Goal: Task Accomplishment & Management: Use online tool/utility

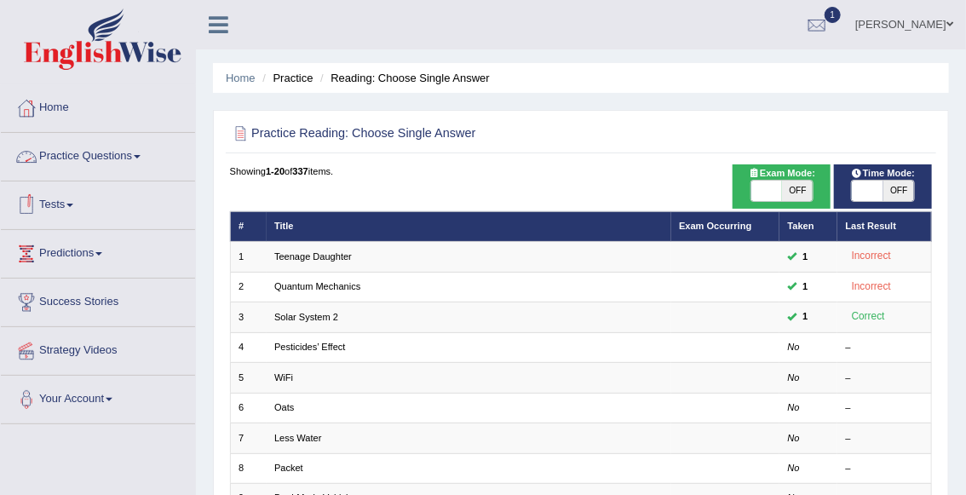
click at [72, 209] on link "Tests" at bounding box center [98, 202] width 194 height 43
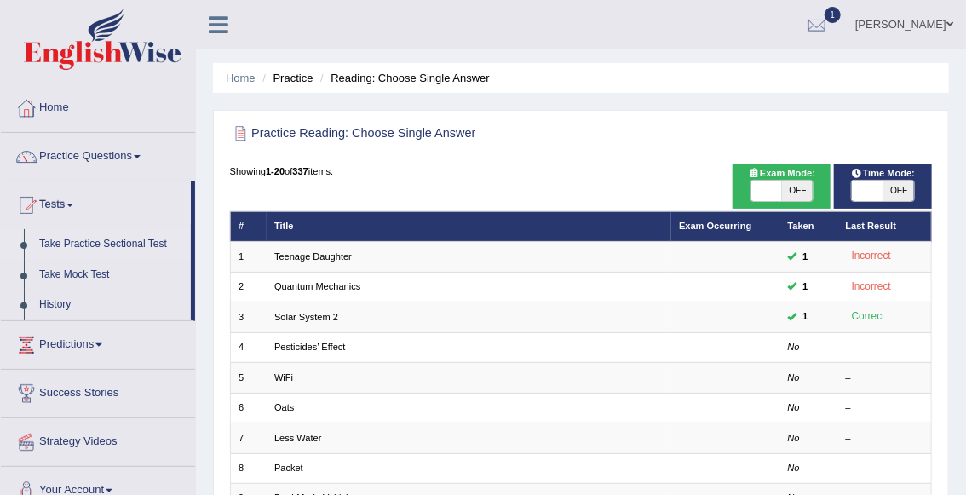
click at [102, 244] on link "Take Practice Sectional Test" at bounding box center [111, 244] width 159 height 31
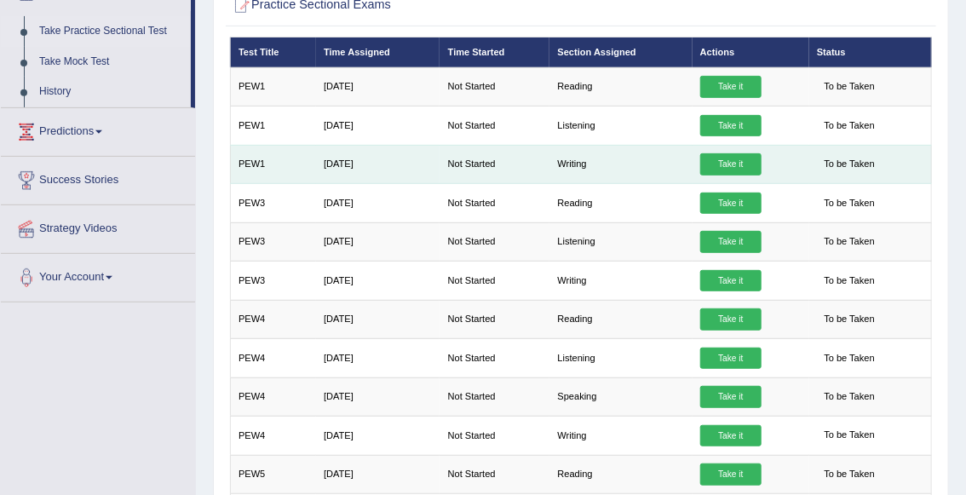
scroll to position [211, 0]
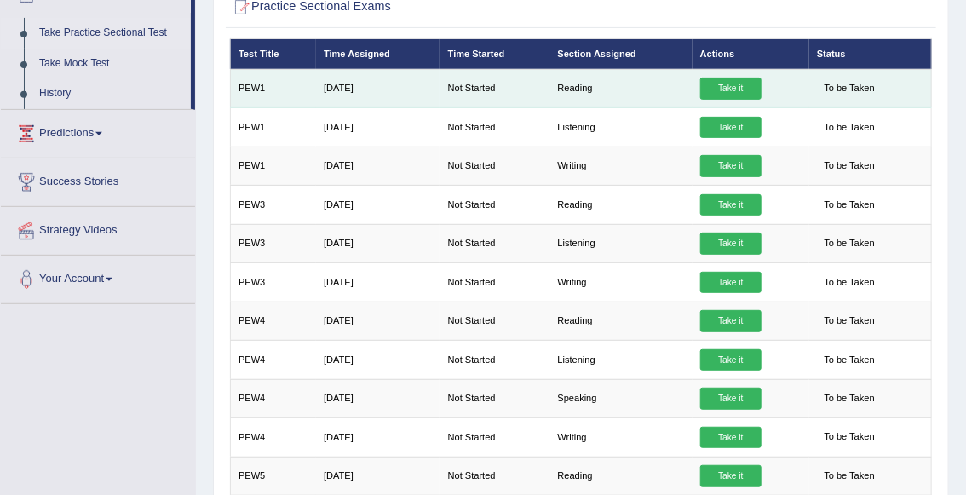
click at [752, 94] on link "Take it" at bounding box center [730, 89] width 61 height 22
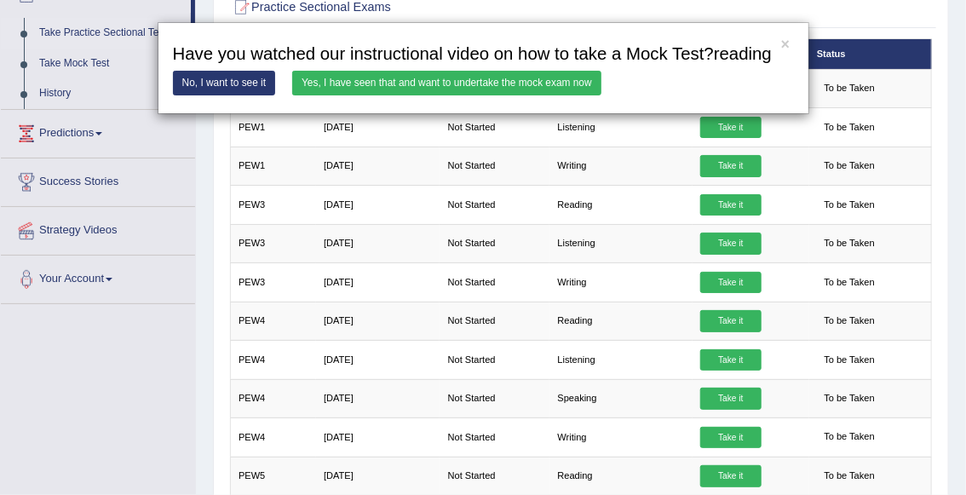
click at [500, 95] on link "Yes, I have seen that and want to undertake the mock exam now" at bounding box center [446, 83] width 309 height 25
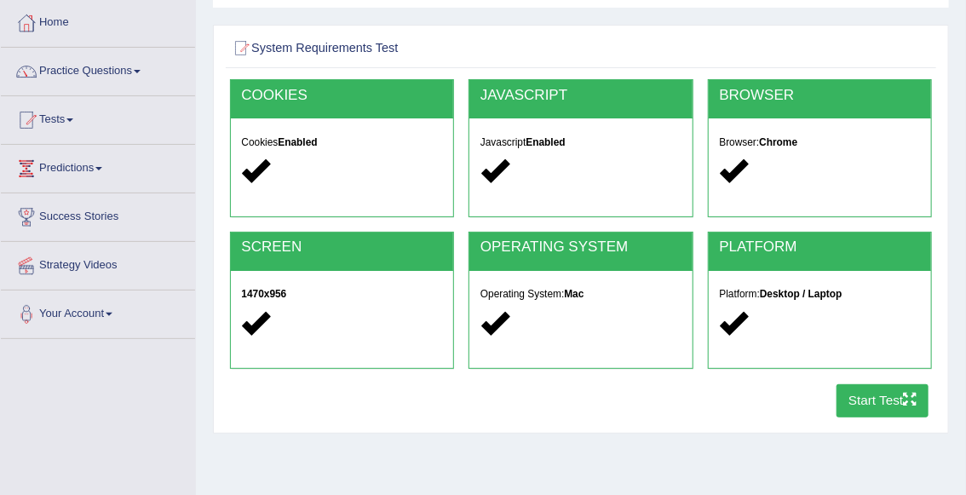
scroll to position [87, 0]
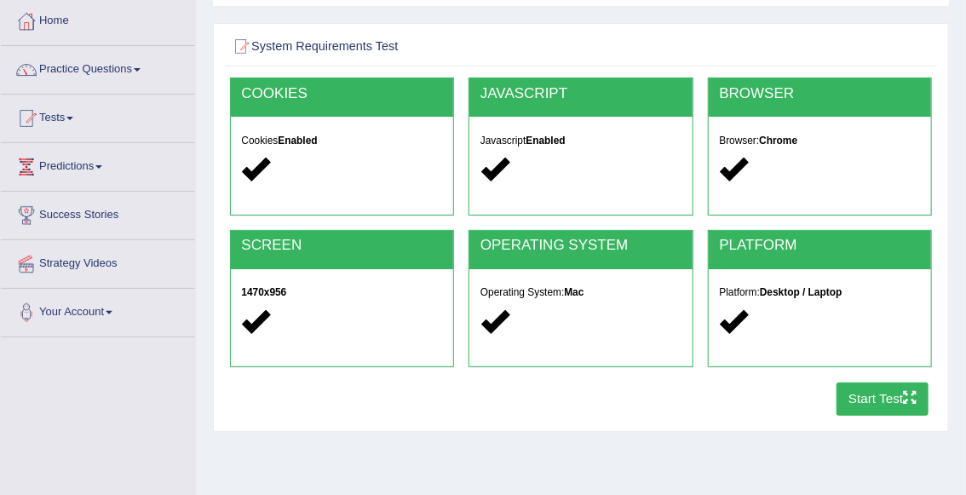
click at [887, 395] on button "Start Test" at bounding box center [883, 398] width 93 height 33
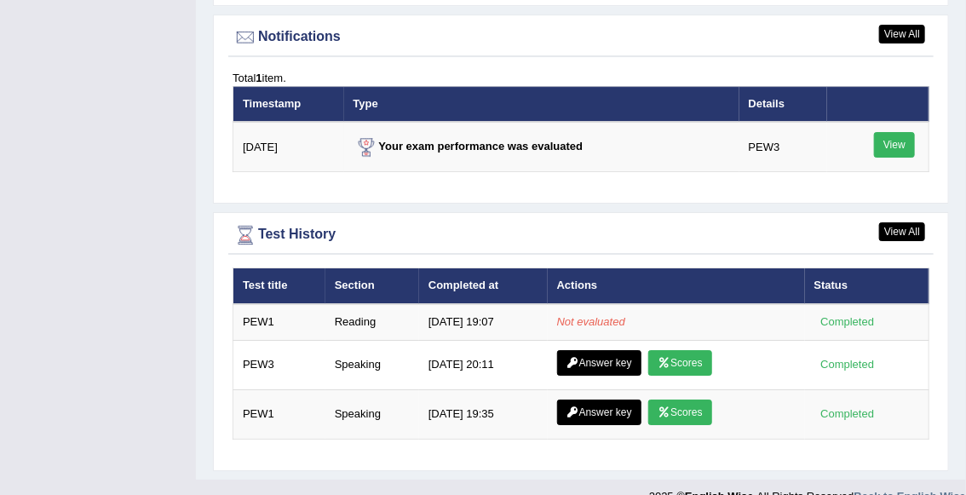
scroll to position [2128, 0]
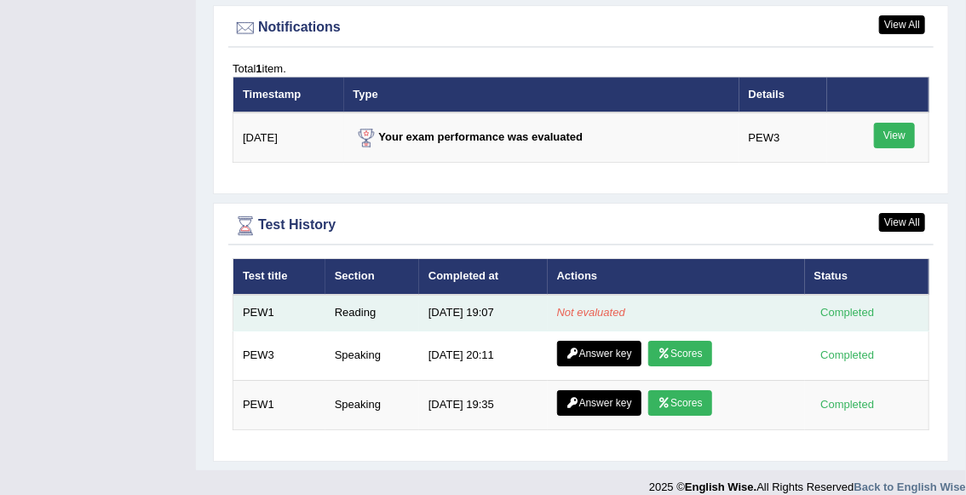
click at [855, 303] on div "Completed" at bounding box center [847, 312] width 66 height 18
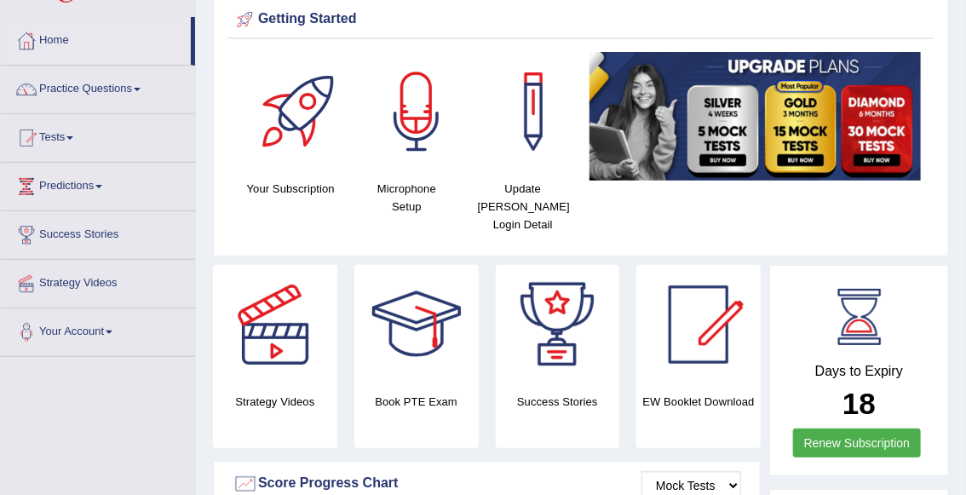
scroll to position [0, 0]
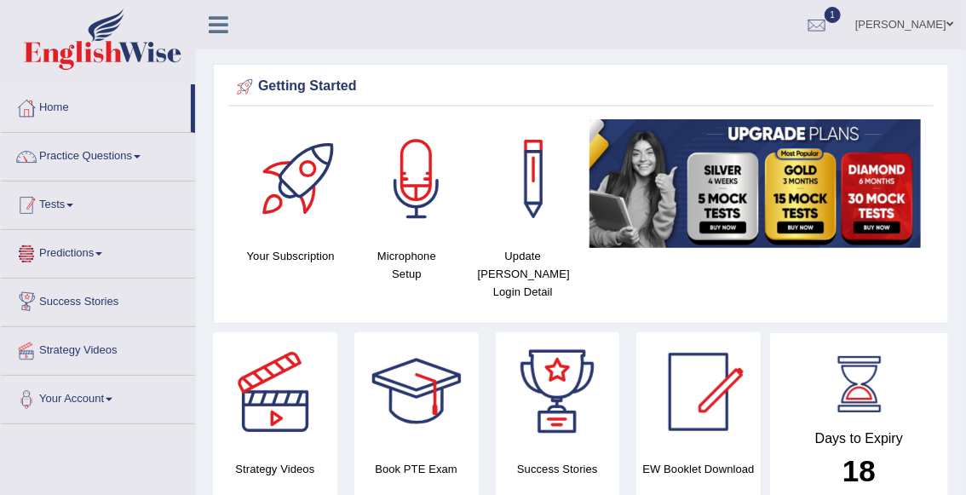
click at [55, 201] on link "Tests" at bounding box center [98, 202] width 194 height 43
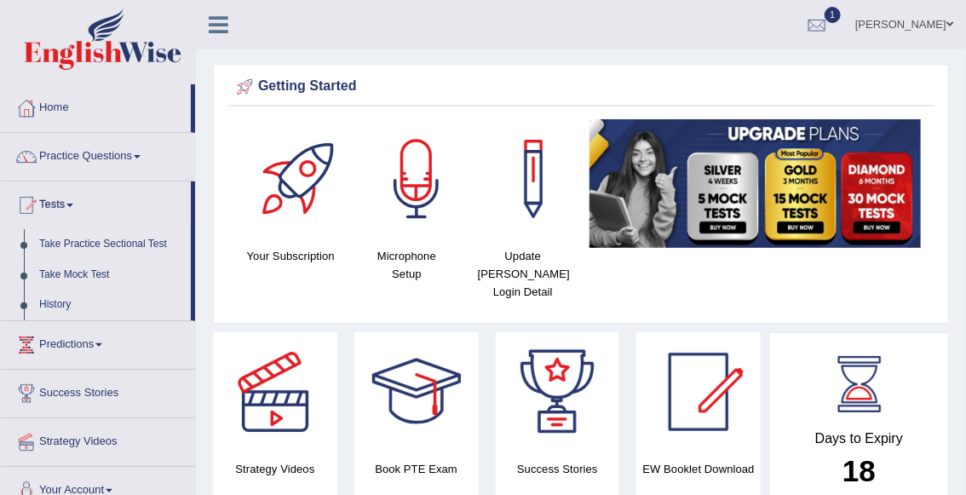
click at [87, 237] on link "Take Practice Sectional Test" at bounding box center [111, 244] width 159 height 31
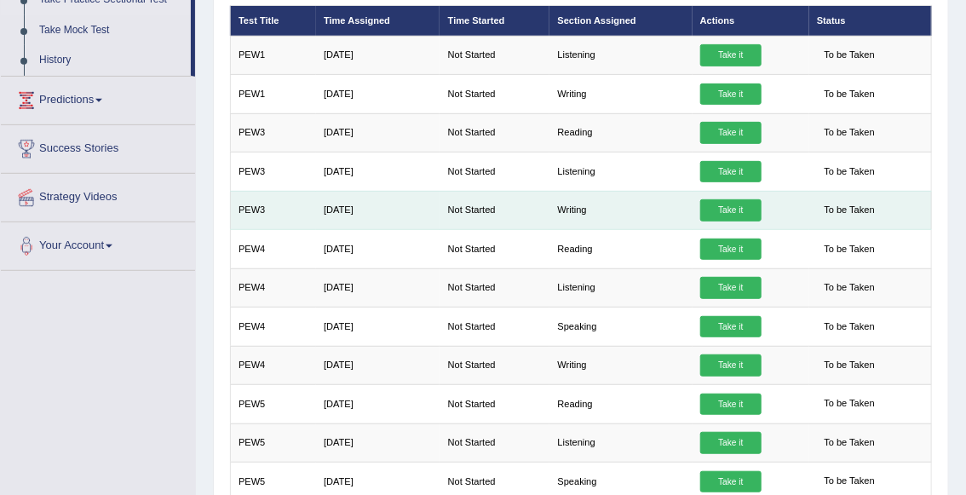
scroll to position [218, 0]
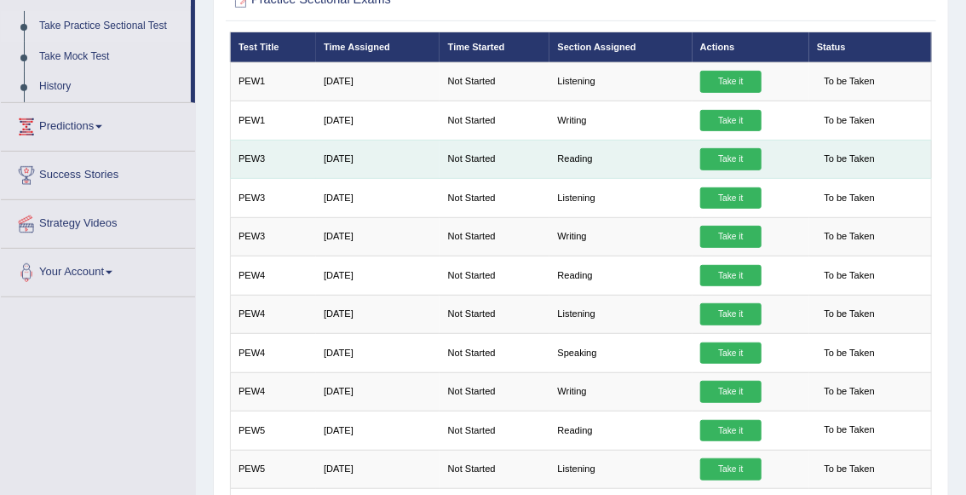
click at [733, 157] on link "Take it" at bounding box center [730, 159] width 61 height 22
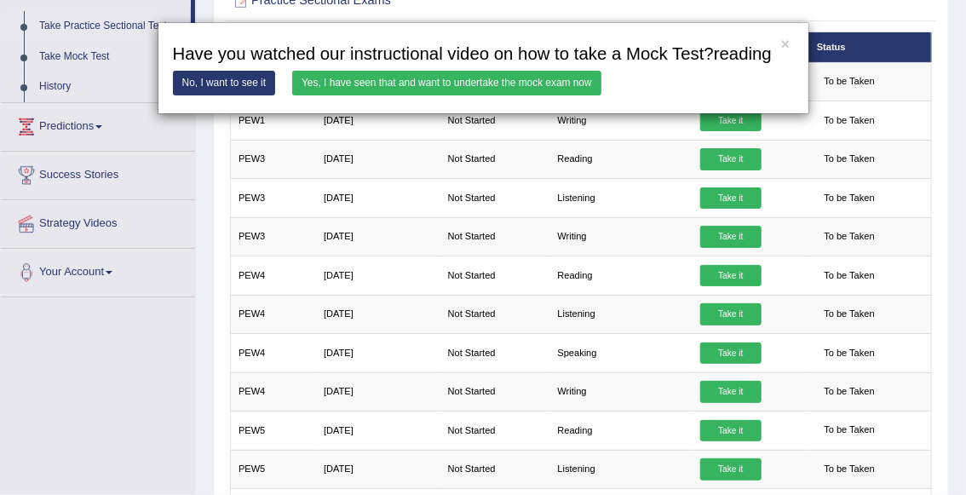
click at [380, 95] on link "Yes, I have seen that and want to undertake the mock exam now" at bounding box center [446, 83] width 309 height 25
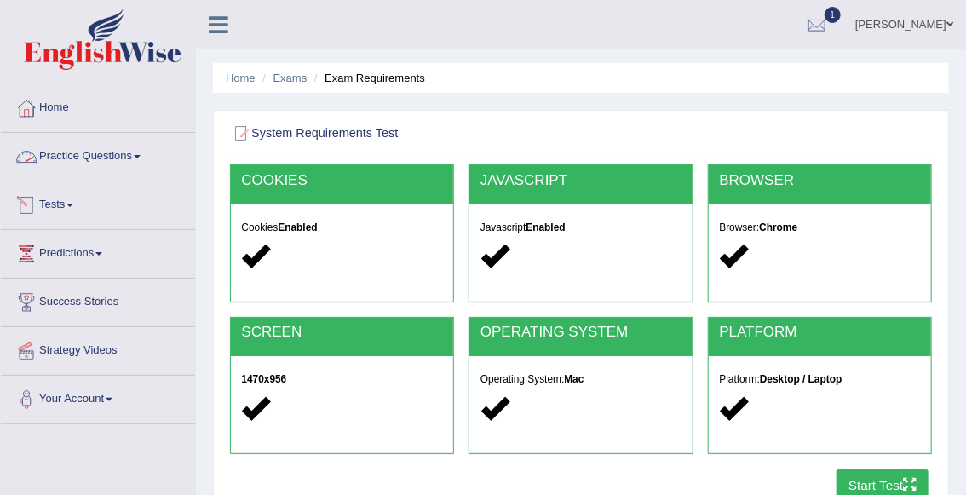
click at [89, 154] on link "Practice Questions" at bounding box center [98, 154] width 194 height 43
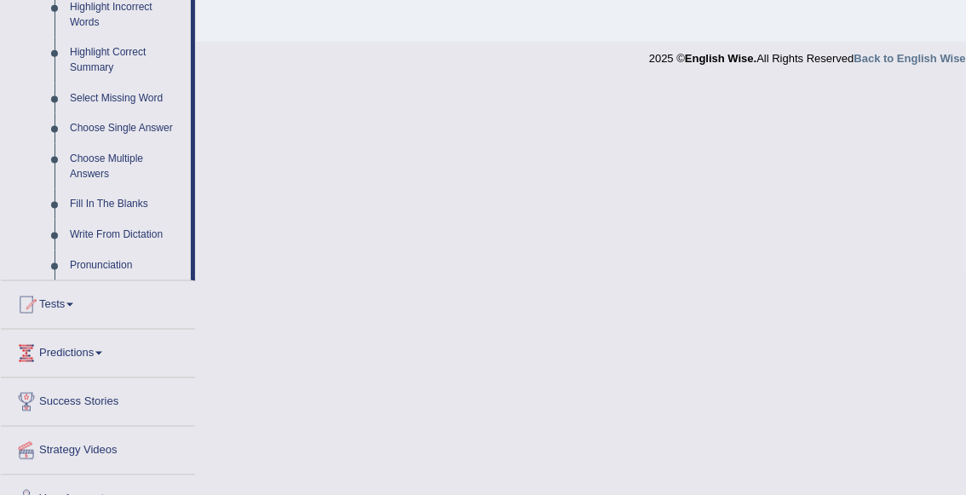
scroll to position [834, 0]
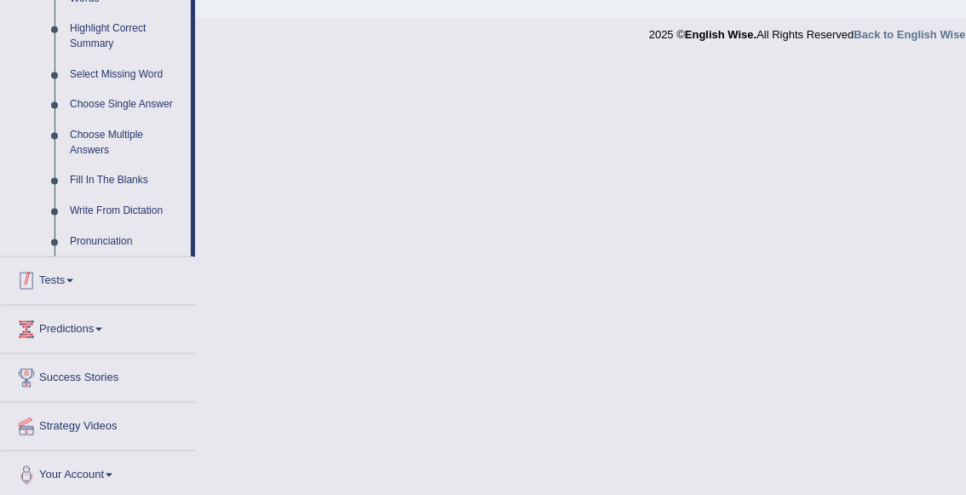
click at [70, 289] on link "Tests" at bounding box center [98, 278] width 194 height 43
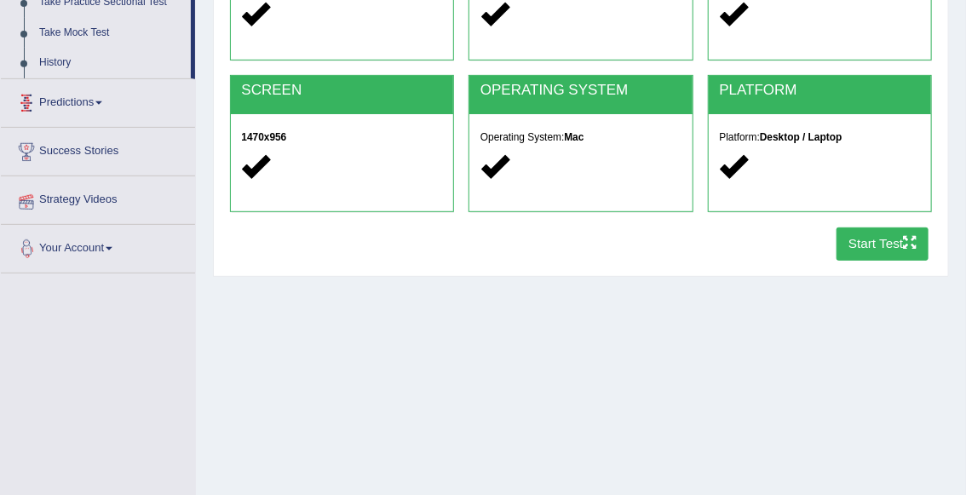
scroll to position [193, 0]
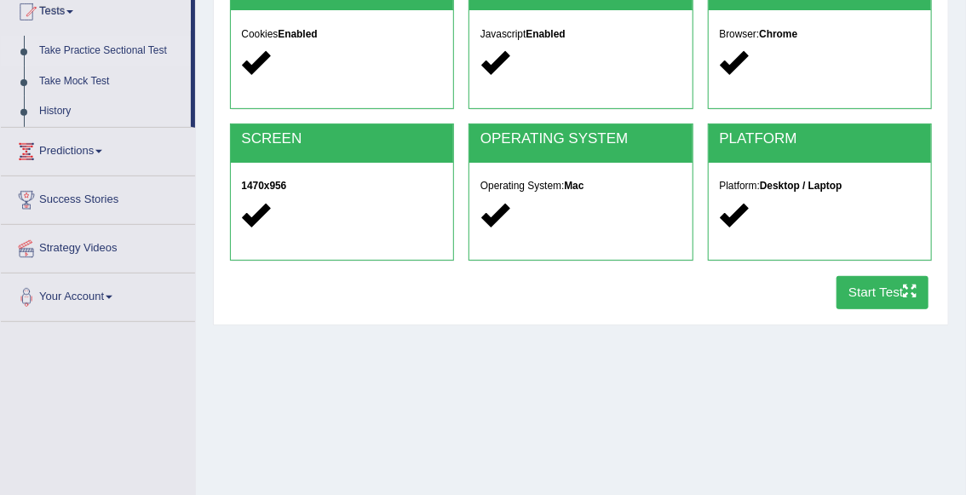
click at [84, 53] on link "Take Practice Sectional Test" at bounding box center [111, 51] width 159 height 31
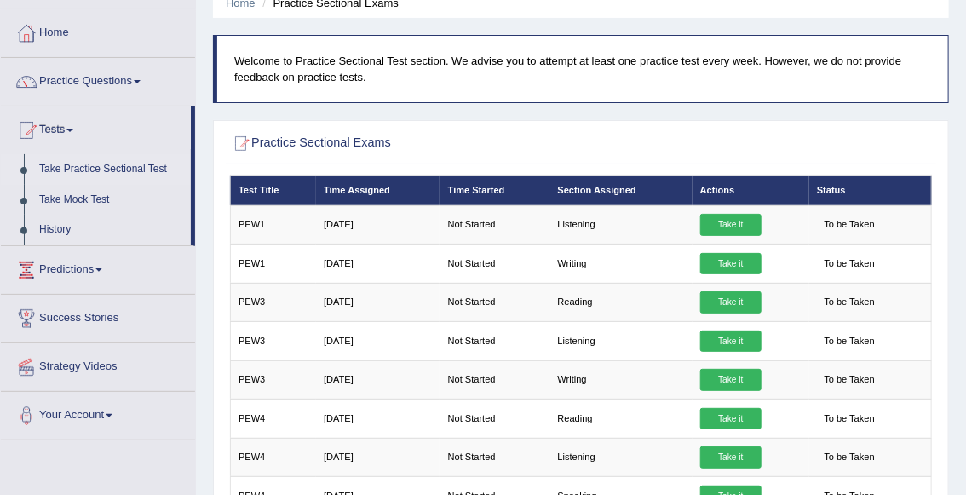
scroll to position [78, 0]
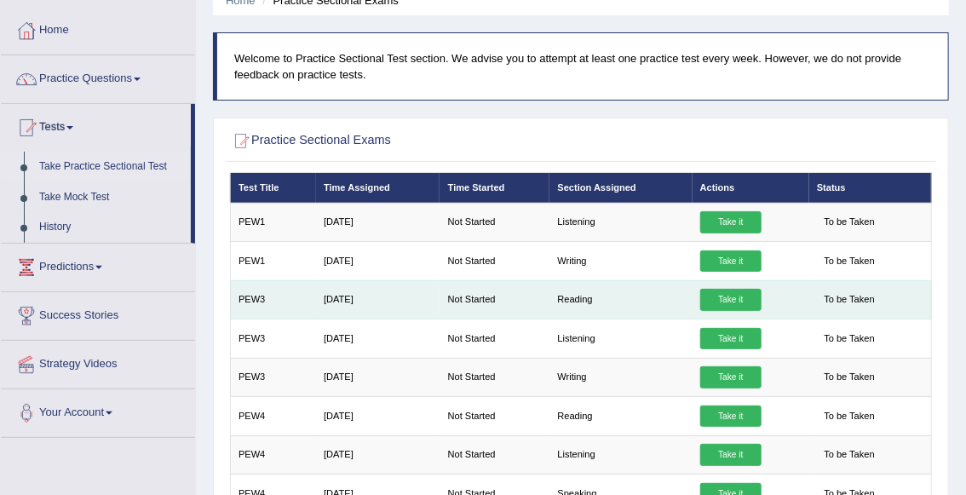
click at [733, 298] on link "Take it" at bounding box center [730, 300] width 61 height 22
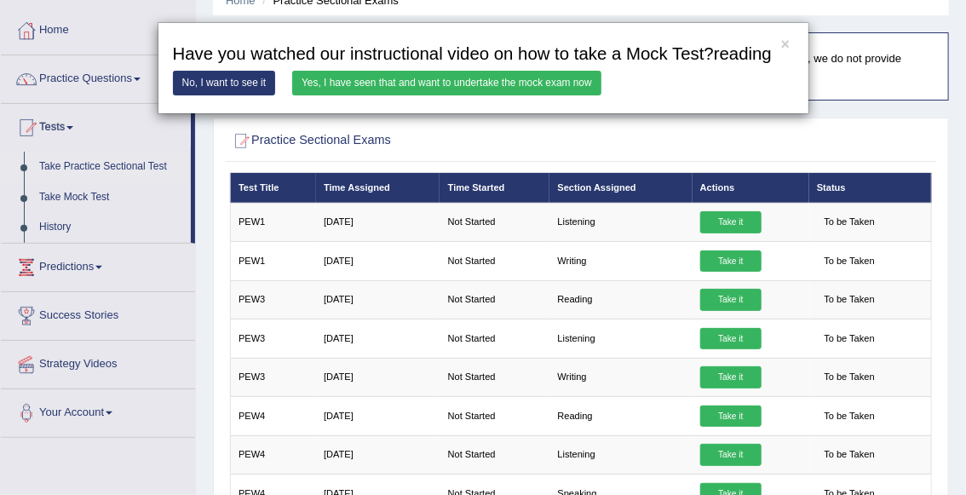
click at [435, 95] on link "Yes, I have seen that and want to undertake the mock exam now" at bounding box center [446, 83] width 309 height 25
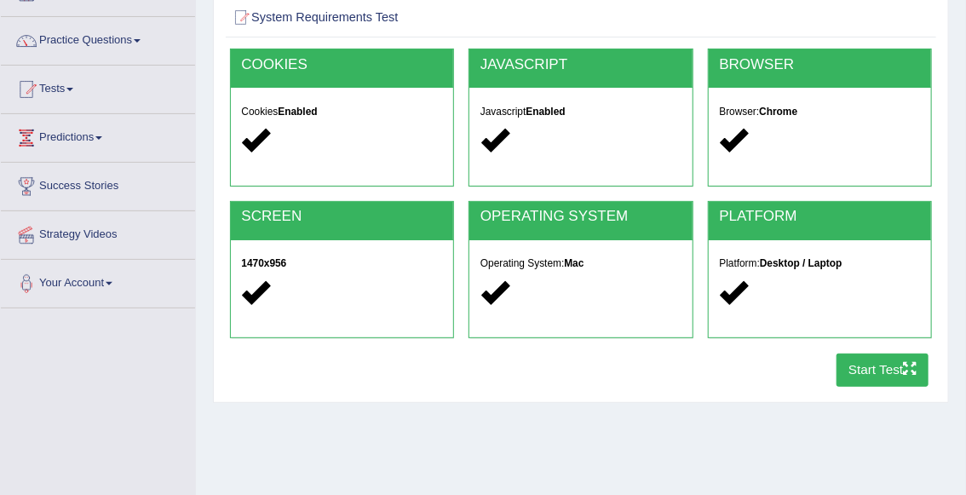
scroll to position [212, 0]
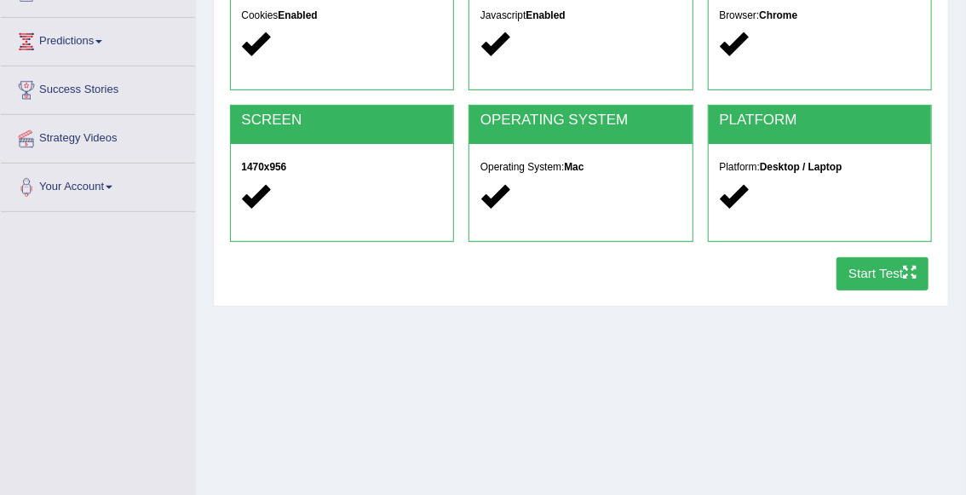
click at [893, 280] on button "Start Test" at bounding box center [883, 273] width 93 height 33
